Goal: Task Accomplishment & Management: Use online tool/utility

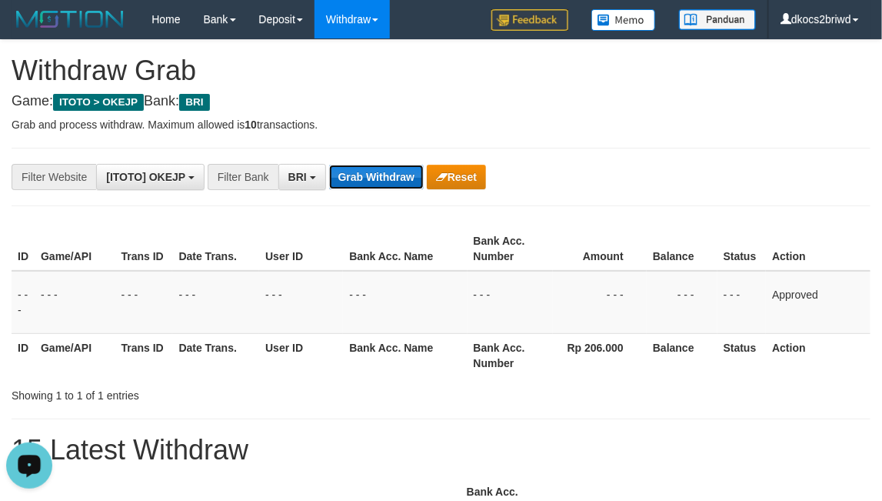
click at [384, 180] on button "Grab Withdraw" at bounding box center [376, 177] width 95 height 25
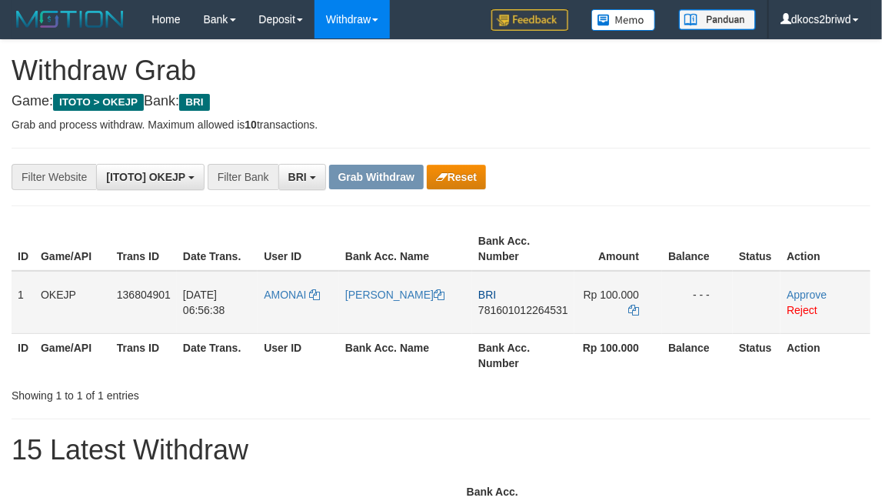
click at [291, 312] on td "AMONAI" at bounding box center [299, 302] width 82 height 63
click at [292, 312] on td "AMONAI" at bounding box center [299, 302] width 82 height 63
copy span "AMONAI"
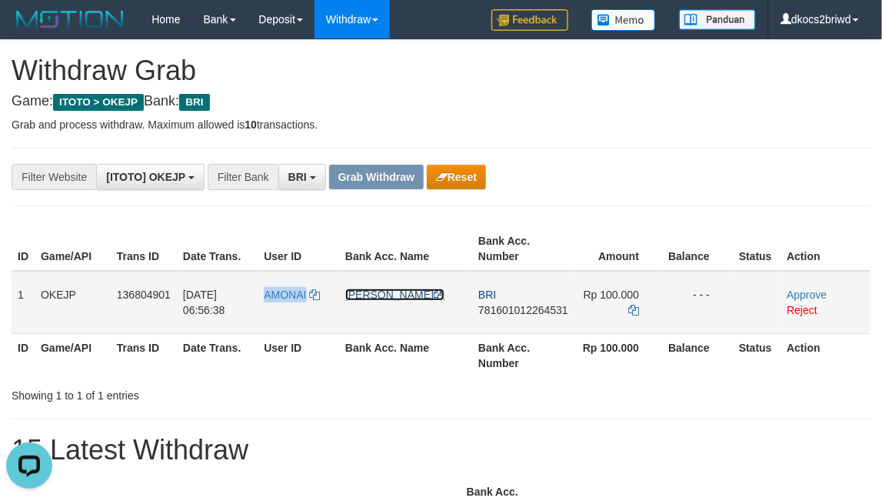
click at [412, 295] on link "SELINO TATOGO" at bounding box center [394, 295] width 99 height 12
copy span "AMONAI"
click at [515, 319] on td "BRI 781601012264531" at bounding box center [523, 302] width 102 height 63
click at [513, 319] on td "BRI 781601012264531" at bounding box center [523, 302] width 102 height 63
click at [513, 321] on td "BRI 781601012264531" at bounding box center [523, 302] width 102 height 63
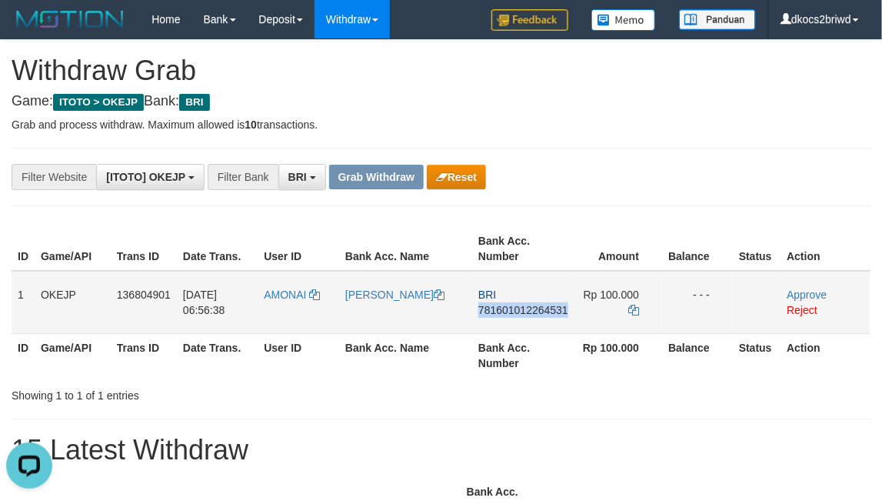
click at [513, 321] on td "BRI 781601012264531" at bounding box center [523, 302] width 102 height 63
copy span "781601012264531"
click at [612, 305] on td "Rp 100.000" at bounding box center [619, 302] width 88 height 63
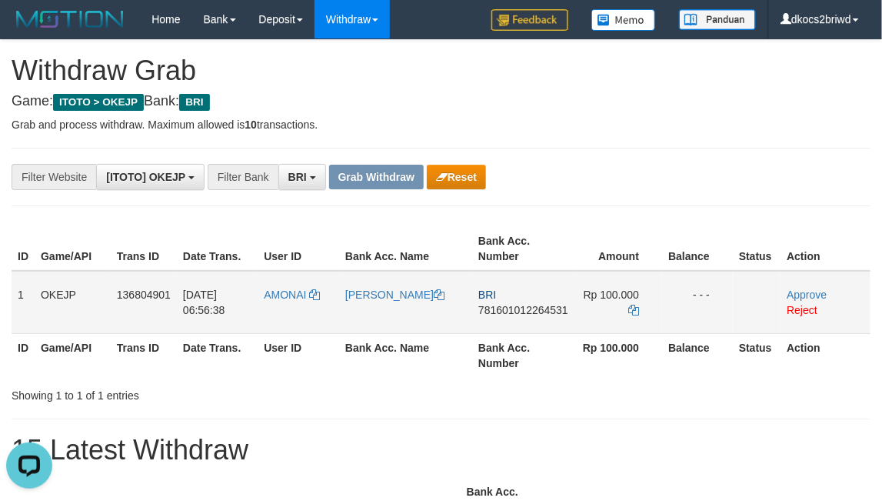
click at [612, 305] on td "Rp 100.000" at bounding box center [619, 302] width 88 height 63
click at [609, 308] on td "Rp 100.000" at bounding box center [619, 302] width 88 height 63
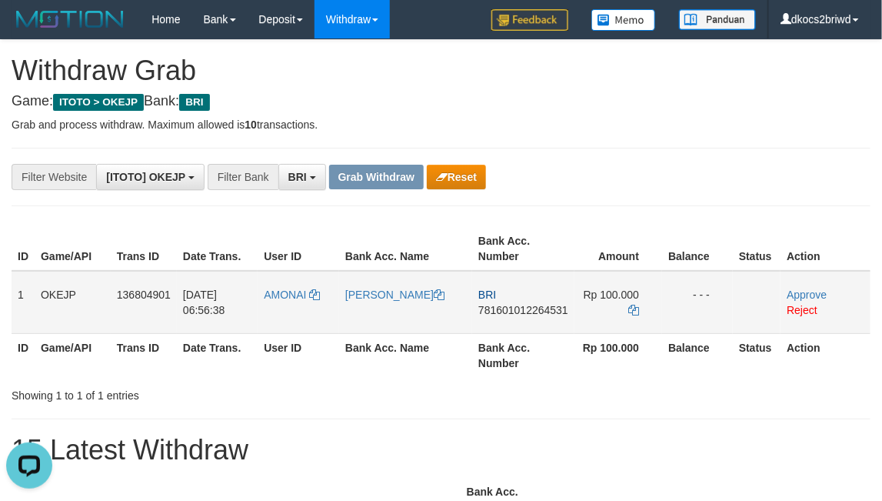
click at [615, 295] on span "Rp 100.000" at bounding box center [611, 295] width 55 height 12
copy td "100.000"
click at [806, 294] on link "Approve" at bounding box center [807, 295] width 40 height 12
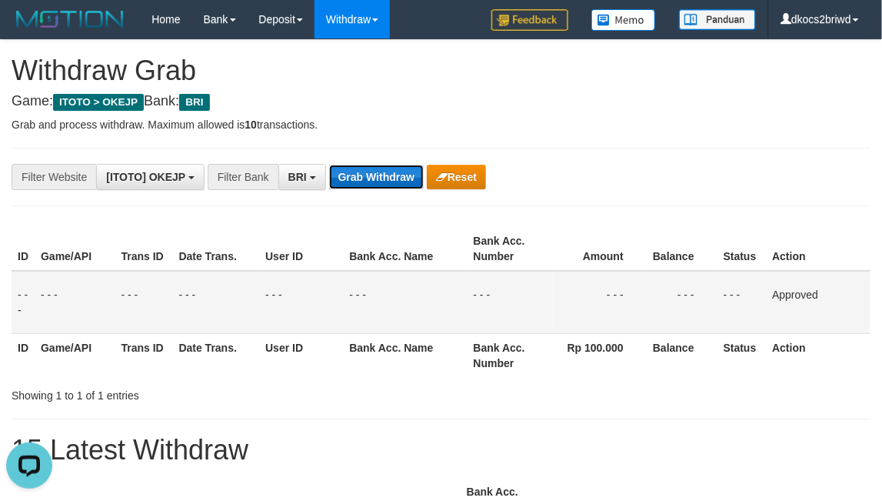
click at [344, 183] on button "Grab Withdraw" at bounding box center [376, 177] width 95 height 25
click at [329, 165] on button "Grab Withdraw" at bounding box center [376, 177] width 95 height 25
click at [273, 309] on td "- - -" at bounding box center [301, 302] width 84 height 63
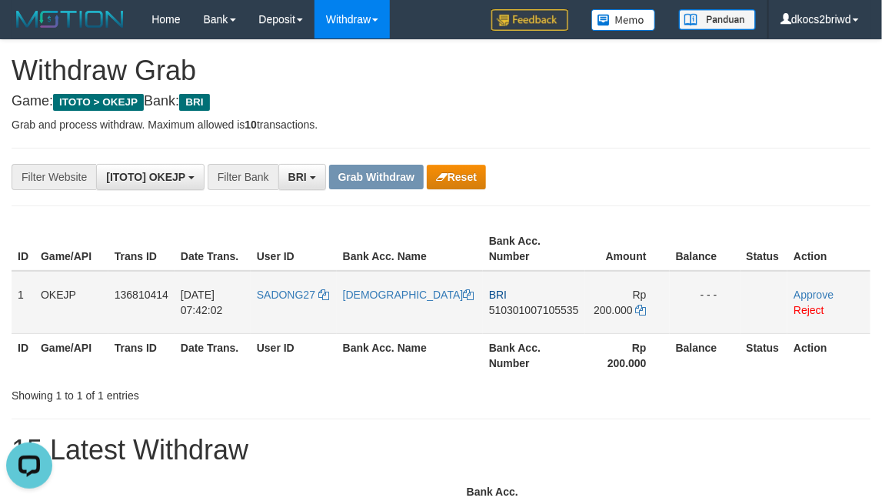
click at [317, 314] on td "SADONG27" at bounding box center [294, 302] width 86 height 63
drag, startPoint x: 317, startPoint y: 314, endPoint x: 301, endPoint y: 316, distance: 16.3
click at [301, 316] on td "SADONG27" at bounding box center [294, 302] width 86 height 63
copy span "SADONG27"
click at [379, 319] on td "MUHAMMAD" at bounding box center [410, 302] width 146 height 63
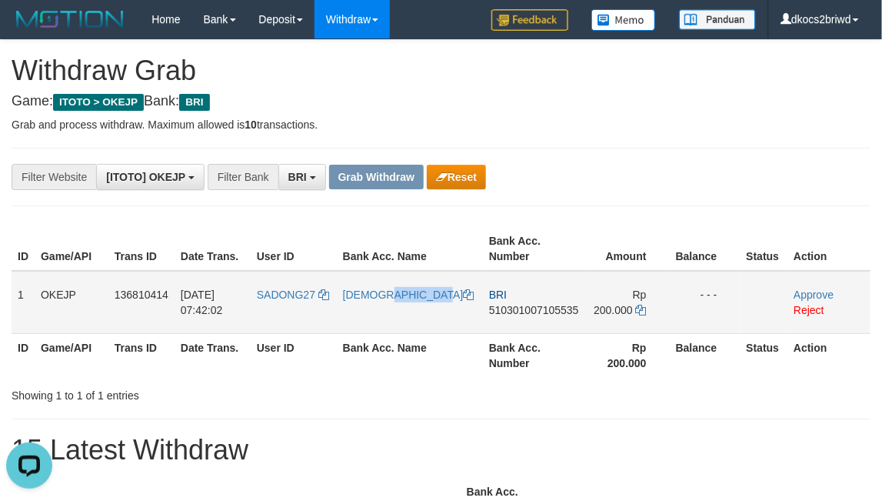
drag, startPoint x: 379, startPoint y: 319, endPoint x: 369, endPoint y: 325, distance: 11.7
click at [379, 319] on td "MUHAMMAD" at bounding box center [410, 302] width 146 height 63
copy link "MUHAMMAD"
click at [485, 319] on td "BRI 510301007105535" at bounding box center [534, 302] width 102 height 63
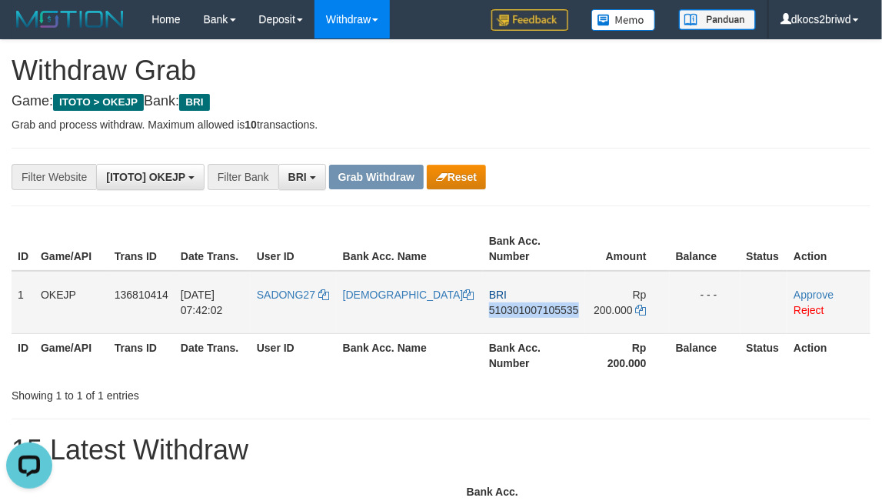
copy span "510301007105535"
click at [527, 324] on td "BRI 510301007105535" at bounding box center [534, 302] width 102 height 63
click at [495, 323] on td "BRI 510301007105535" at bounding box center [534, 302] width 102 height 63
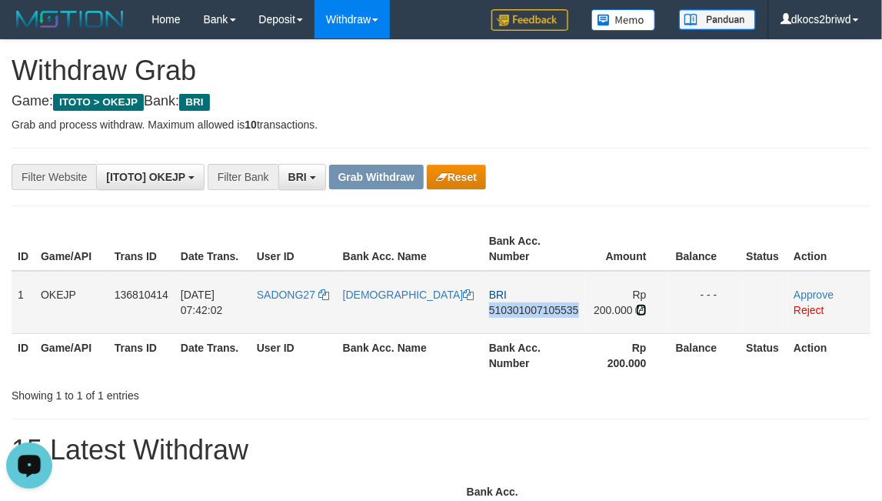
click at [637, 307] on icon at bounding box center [641, 310] width 11 height 11
click at [812, 292] on link "Approve" at bounding box center [814, 295] width 40 height 12
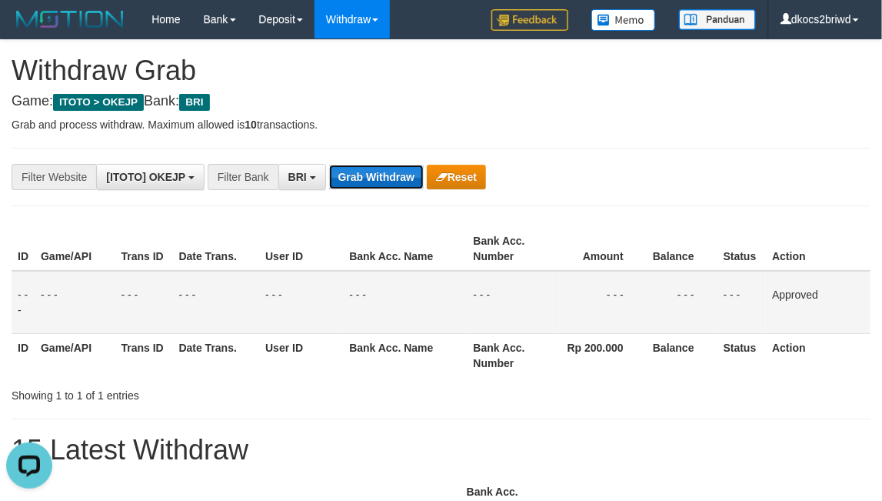
click at [361, 169] on button "Grab Withdraw" at bounding box center [376, 177] width 95 height 25
click at [329, 165] on button "Grab Withdraw" at bounding box center [376, 177] width 95 height 25
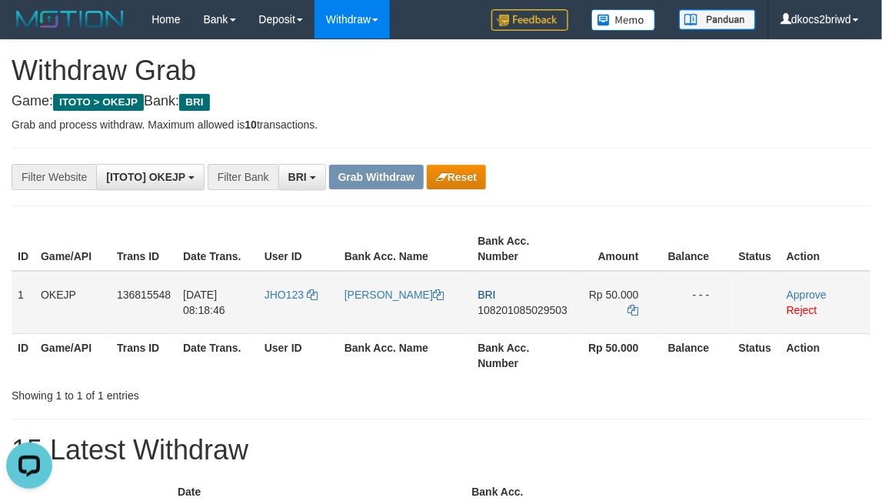
click at [275, 309] on td "JHO123" at bounding box center [298, 302] width 80 height 63
copy link "JHO123"
click at [275, 309] on td "JHO123" at bounding box center [298, 302] width 80 height 63
click at [273, 309] on td "JHO123" at bounding box center [298, 302] width 80 height 63
copy link "JHO123"
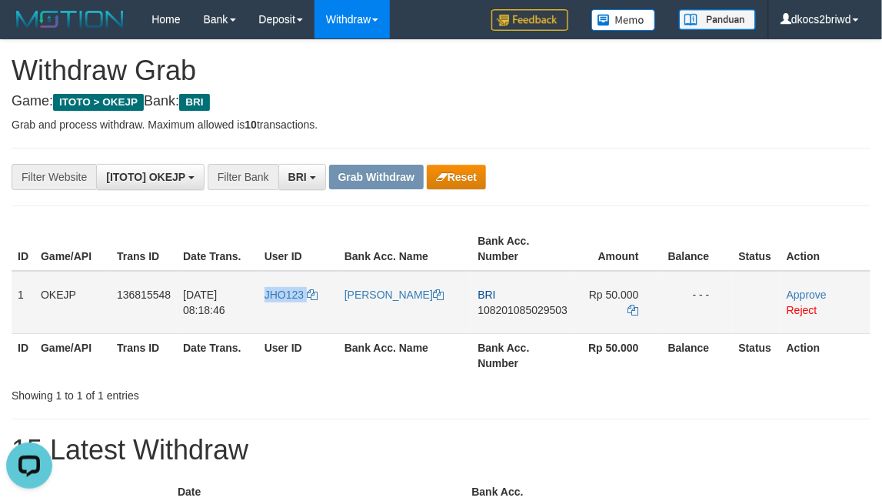
click at [300, 312] on td "JHO123" at bounding box center [298, 302] width 80 height 63
click at [296, 310] on td "JHO123" at bounding box center [298, 302] width 80 height 63
click at [407, 322] on td "[PERSON_NAME]" at bounding box center [406, 302] width 134 height 63
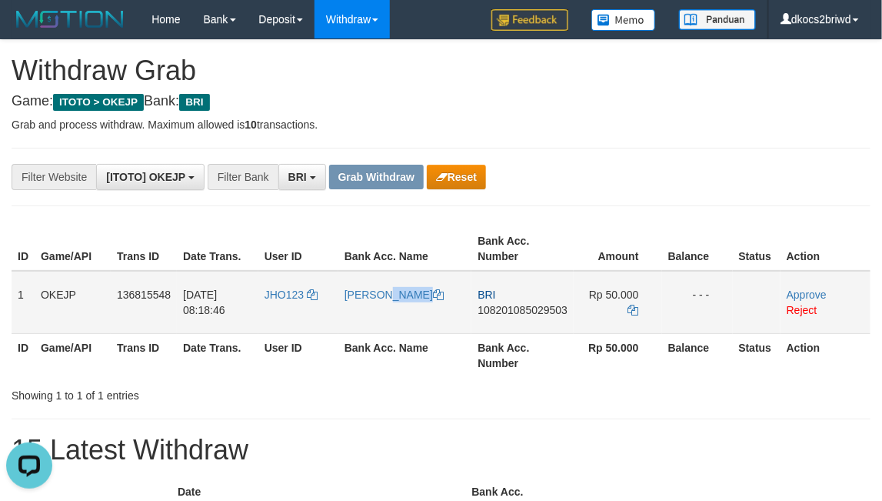
copy tr "[PERSON_NAME]"
click at [407, 322] on td "[PERSON_NAME]" at bounding box center [406, 302] width 134 height 63
click at [483, 321] on td "BRI 108201085029503" at bounding box center [523, 302] width 102 height 63
copy span "108201085029503"
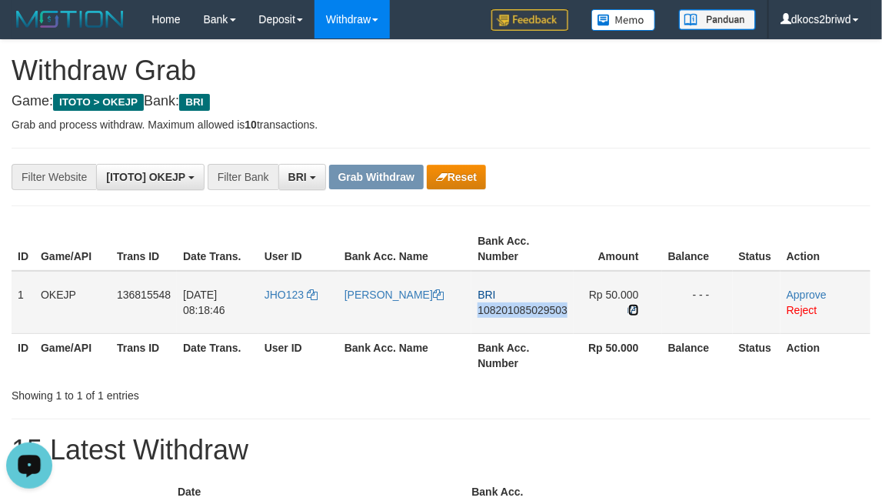
click at [631, 305] on icon at bounding box center [634, 310] width 11 height 11
copy span "108201085029503"
click at [631, 305] on icon at bounding box center [634, 310] width 11 height 11
click at [810, 293] on link "Approve" at bounding box center [807, 295] width 40 height 12
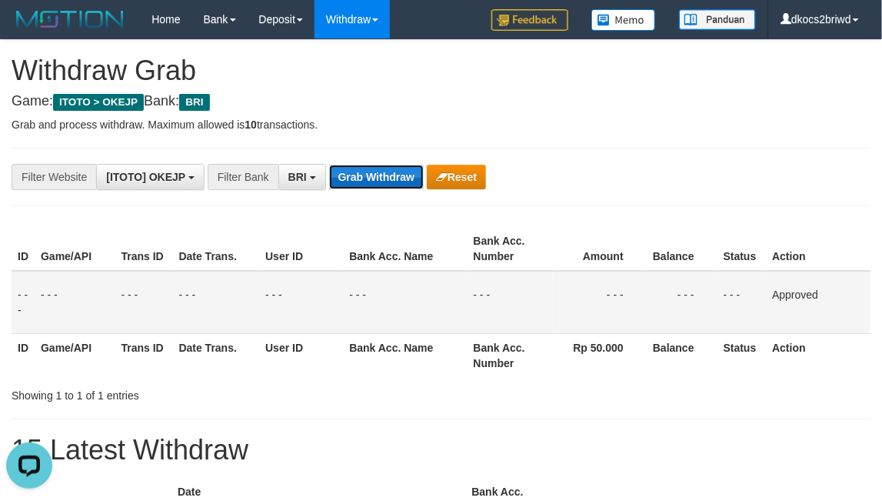
click at [335, 178] on button "Grab Withdraw" at bounding box center [376, 177] width 95 height 25
click at [329, 165] on button "Grab Withdraw" at bounding box center [376, 177] width 95 height 25
drag, startPoint x: 325, startPoint y: 365, endPoint x: 333, endPoint y: 369, distance: 9.0
click at [328, 365] on th "User ID" at bounding box center [301, 355] width 84 height 44
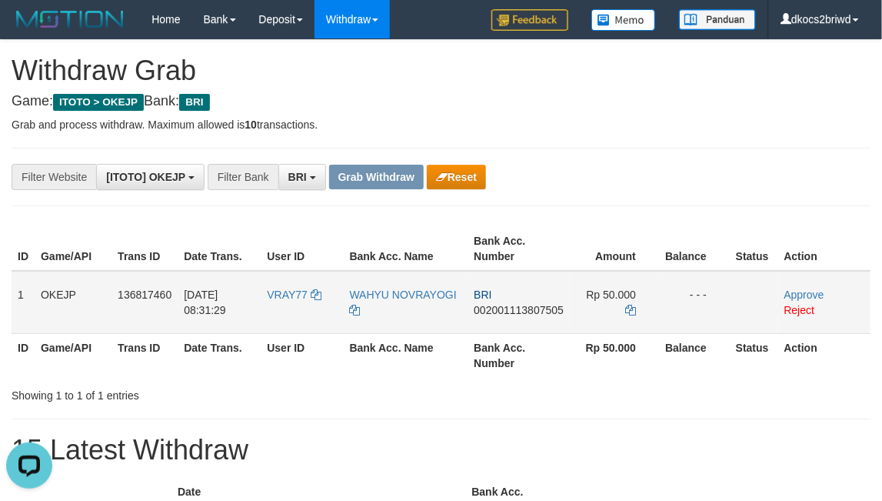
click at [385, 314] on td "WAHYU NOVRAYOGI" at bounding box center [406, 302] width 125 height 63
click at [386, 314] on td "WAHYU NOVRAYOGI" at bounding box center [406, 302] width 125 height 63
copy tr "WAHYU NOVRAYOGI"
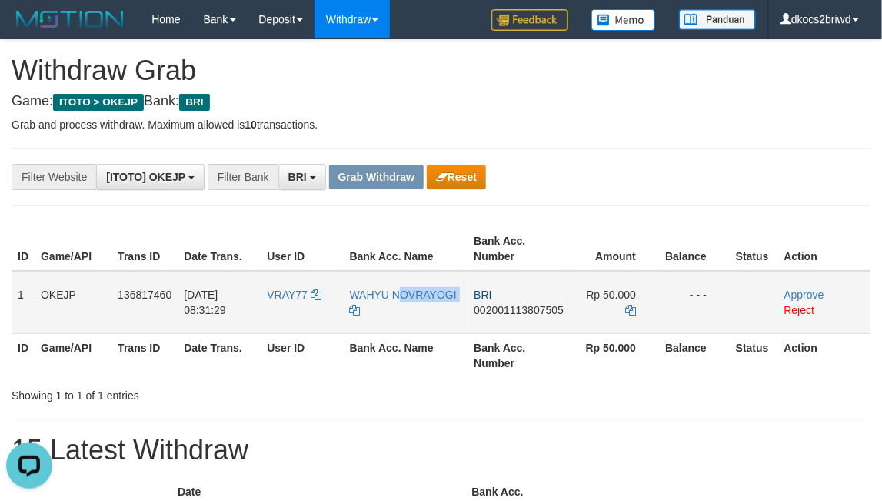
click at [381, 319] on td "WAHYU NOVRAYOGI" at bounding box center [406, 302] width 125 height 63
click at [499, 315] on td "BRI 002001113807505" at bounding box center [519, 302] width 102 height 63
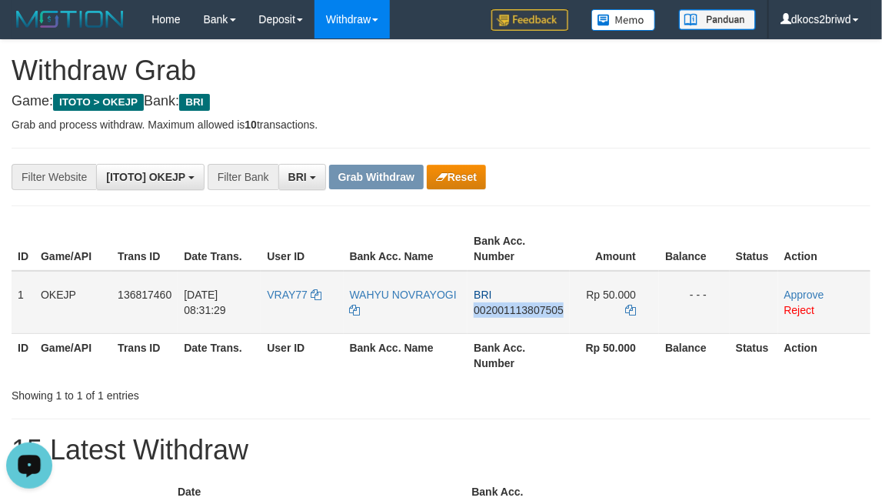
click at [499, 314] on span "002001113807505" at bounding box center [519, 310] width 90 height 12
copy span "002001113807505"
click at [487, 323] on td "BRI 002001113807505" at bounding box center [519, 302] width 102 height 63
copy span "002001113807505"
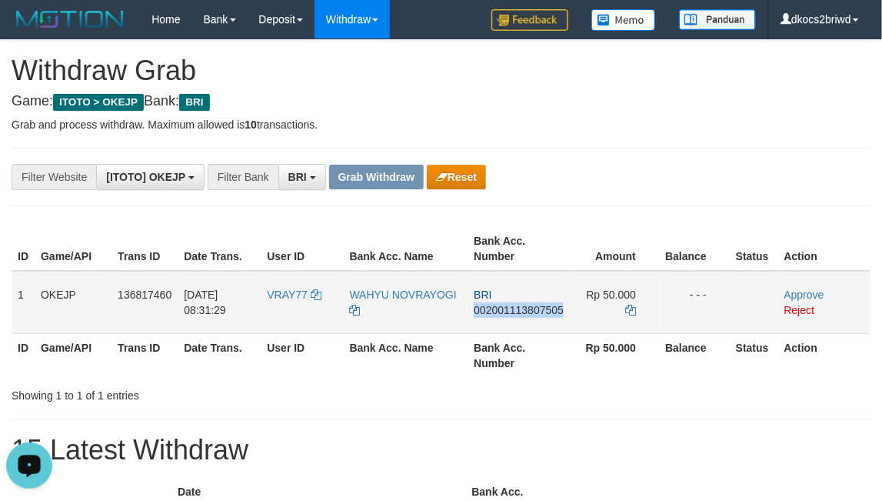
click at [522, 329] on td "BRI 002001113807505" at bounding box center [519, 302] width 102 height 63
click at [508, 323] on td "BRI 002001113807505" at bounding box center [519, 302] width 102 height 63
click at [635, 308] on icon at bounding box center [630, 310] width 11 height 11
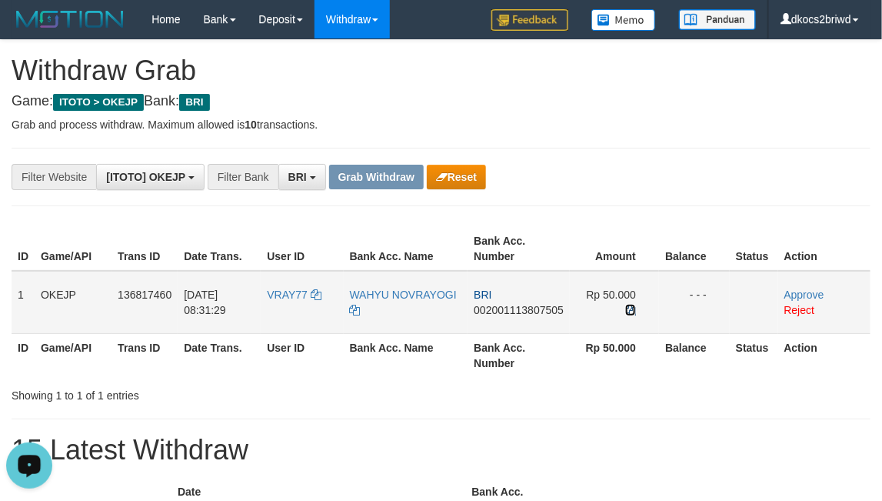
click at [635, 308] on icon at bounding box center [630, 310] width 11 height 11
click at [797, 287] on td "Approve Reject" at bounding box center [825, 302] width 92 height 63
click at [797, 289] on link "Approve" at bounding box center [805, 295] width 40 height 12
